Goal: Navigation & Orientation: Understand site structure

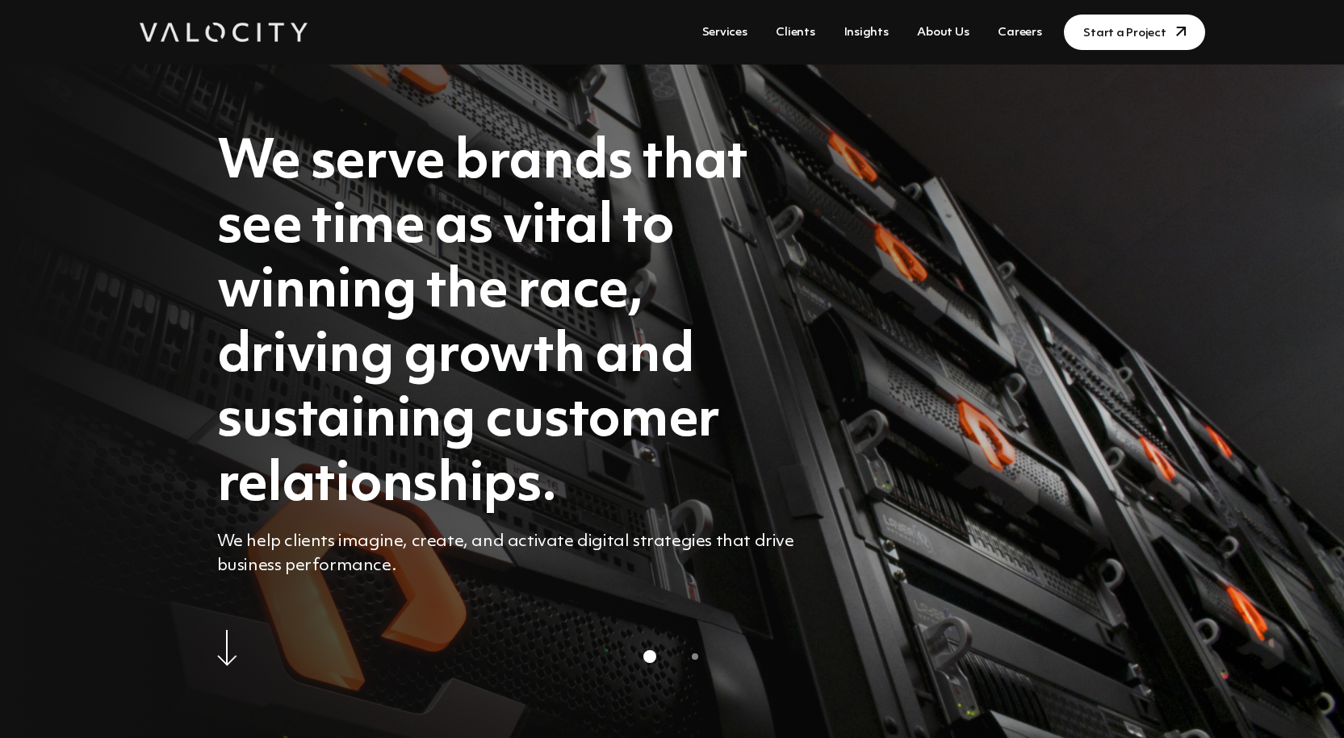
click at [945, 32] on link "About Us" at bounding box center [942, 33] width 65 height 30
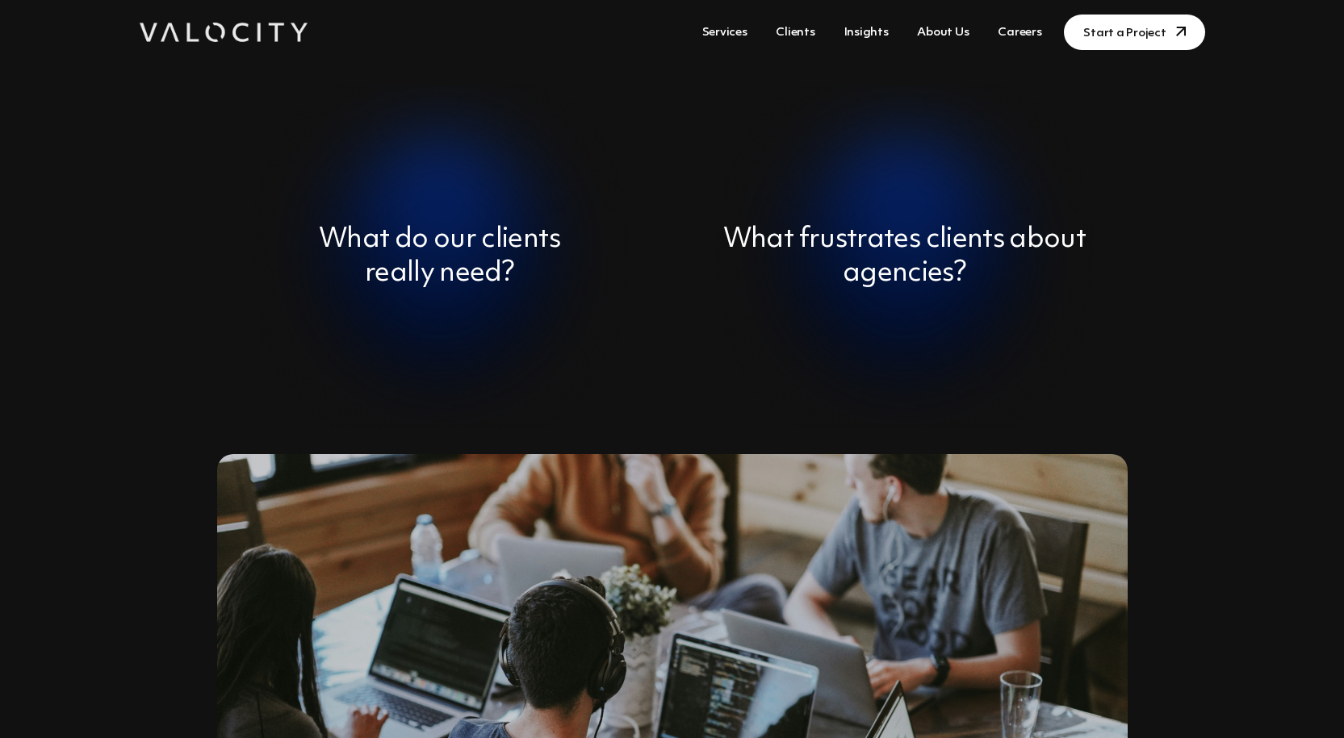
scroll to position [646, 0]
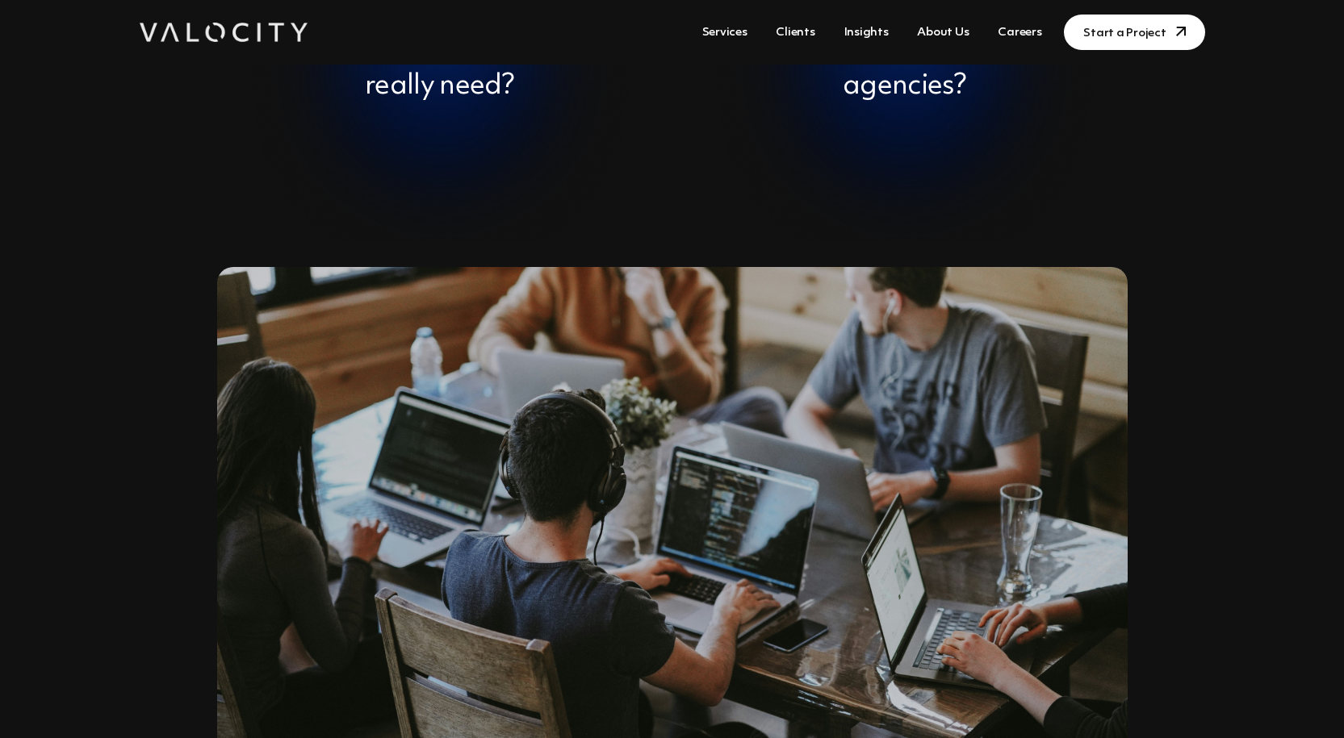
click at [801, 36] on link "Clients" at bounding box center [795, 33] width 52 height 30
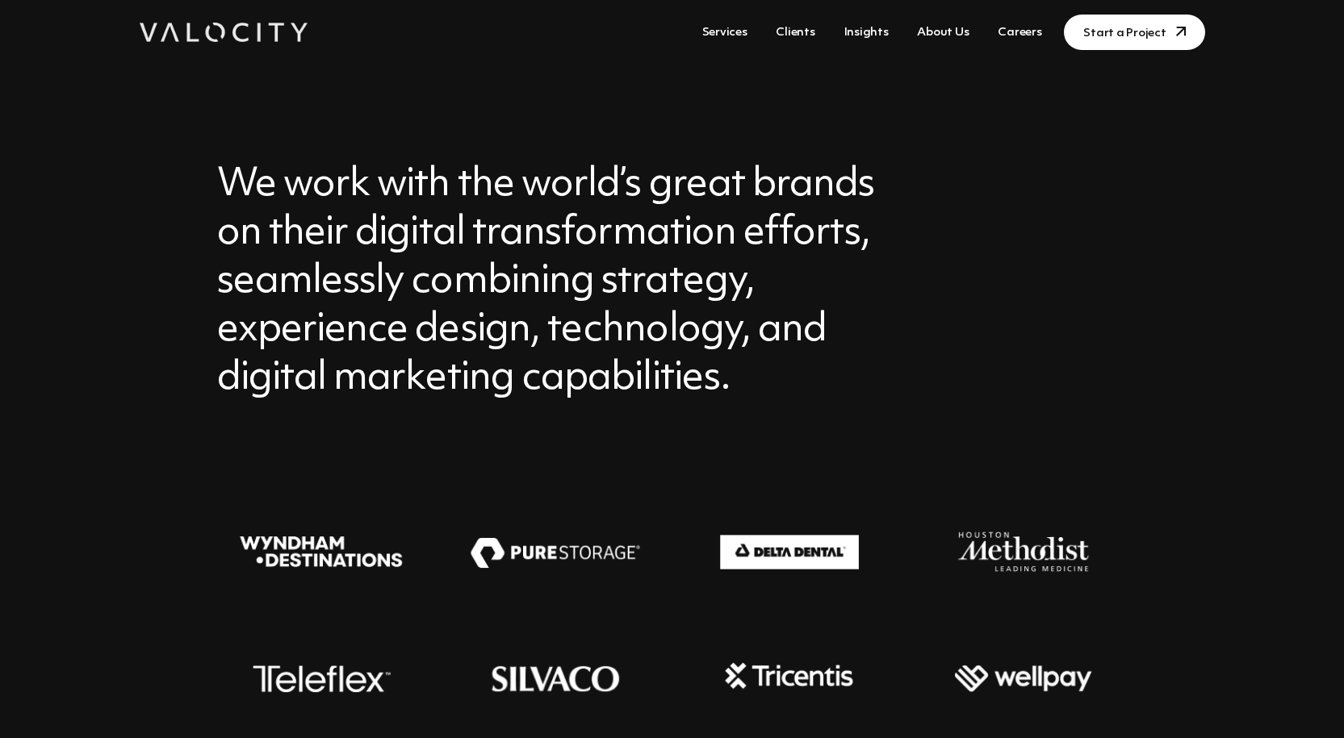
click at [728, 34] on link "Services" at bounding box center [725, 33] width 58 height 30
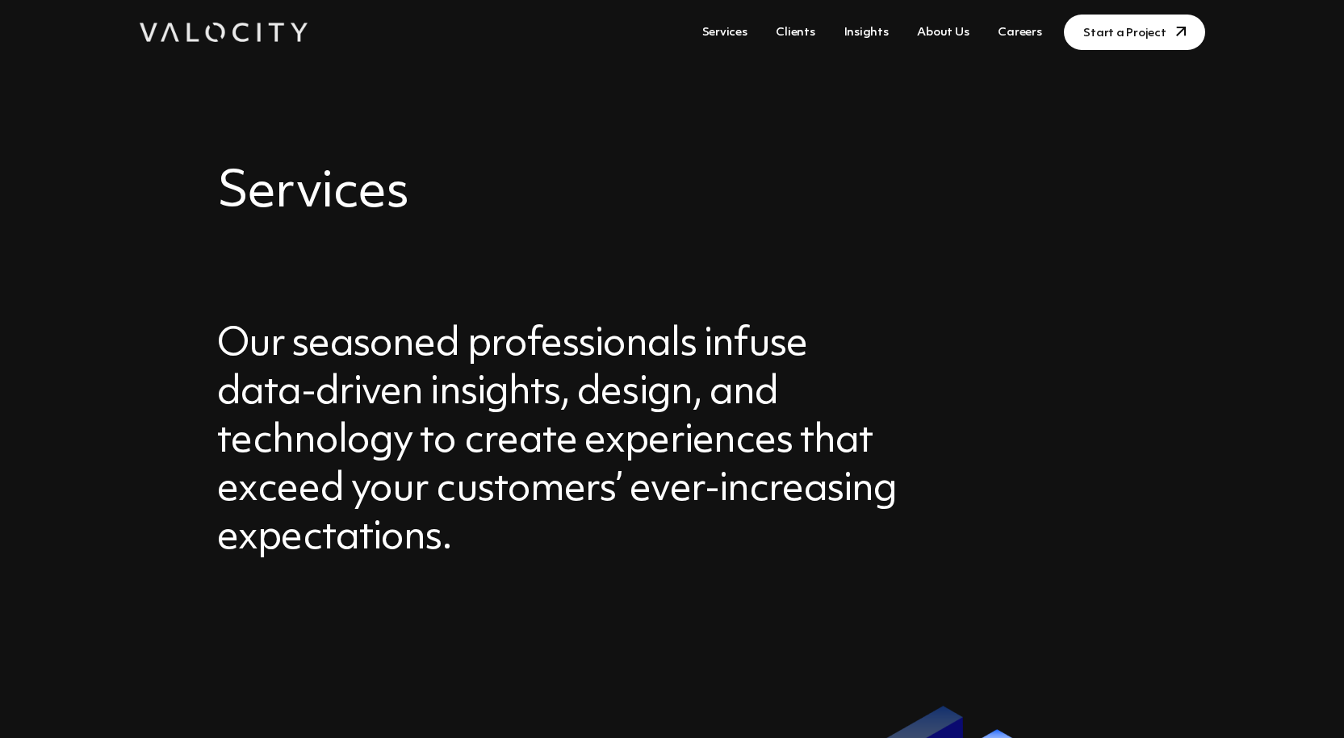
scroll to position [1856, 0]
